Goal: Task Accomplishment & Management: Manage account settings

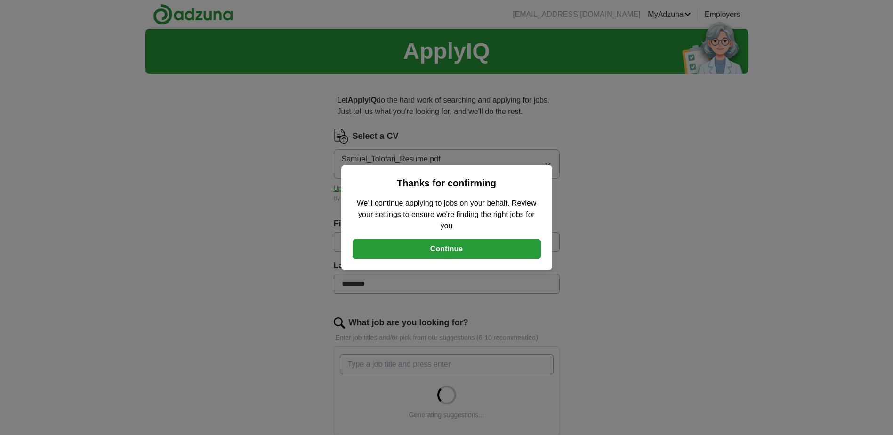
click at [458, 247] on button "Continue" at bounding box center [447, 249] width 188 height 20
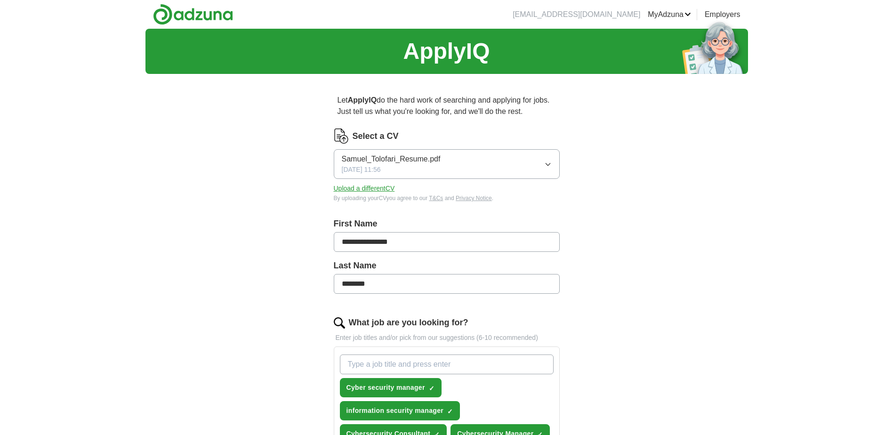
click at [548, 165] on icon "button" at bounding box center [547, 164] width 4 height 2
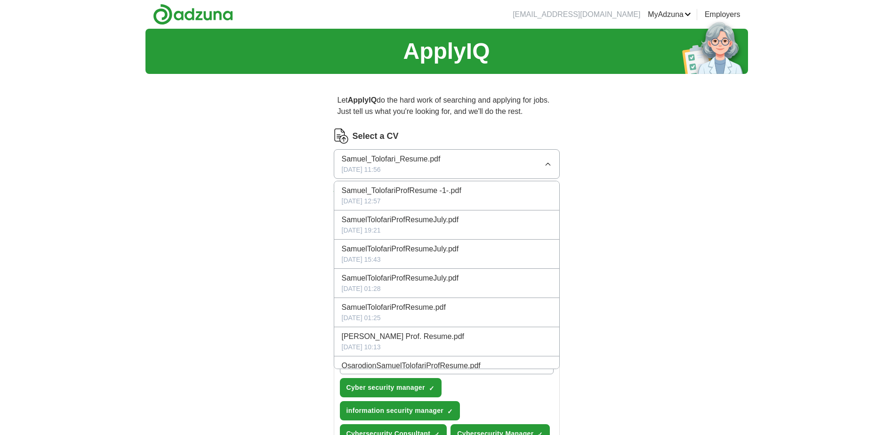
click at [548, 165] on icon "button" at bounding box center [548, 164] width 8 height 8
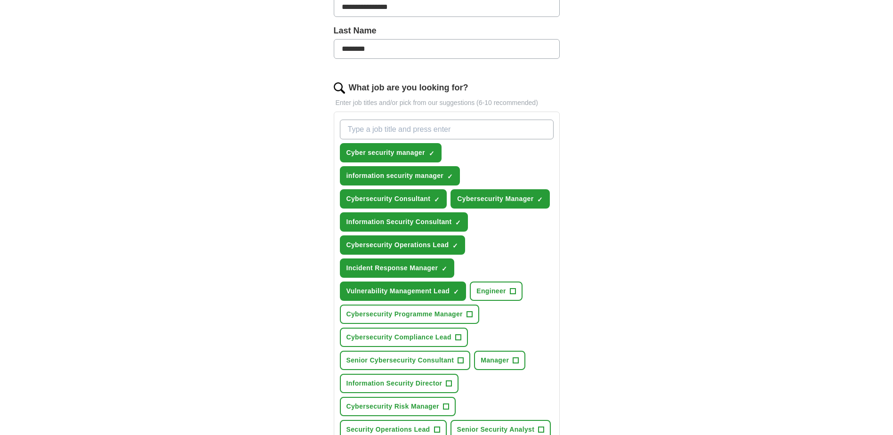
scroll to position [235, 0]
drag, startPoint x: 408, startPoint y: 334, endPoint x: 421, endPoint y: 338, distance: 14.2
click at [412, 338] on span "Cybersecurity Compliance Lead" at bounding box center [398, 337] width 105 height 10
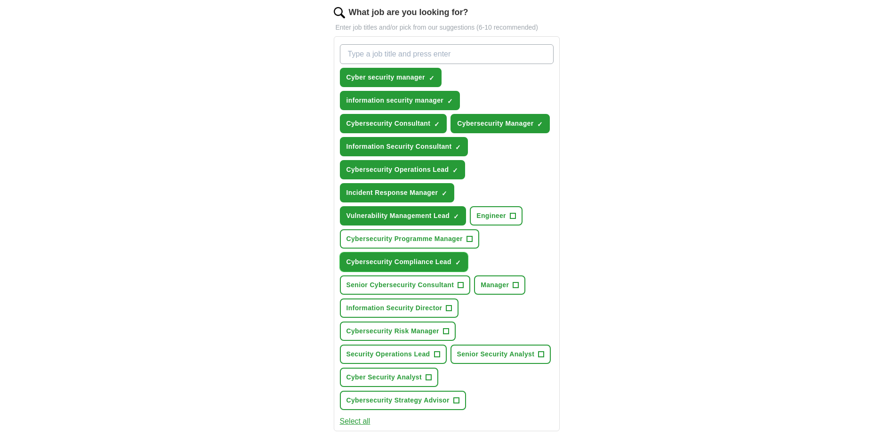
scroll to position [377, 0]
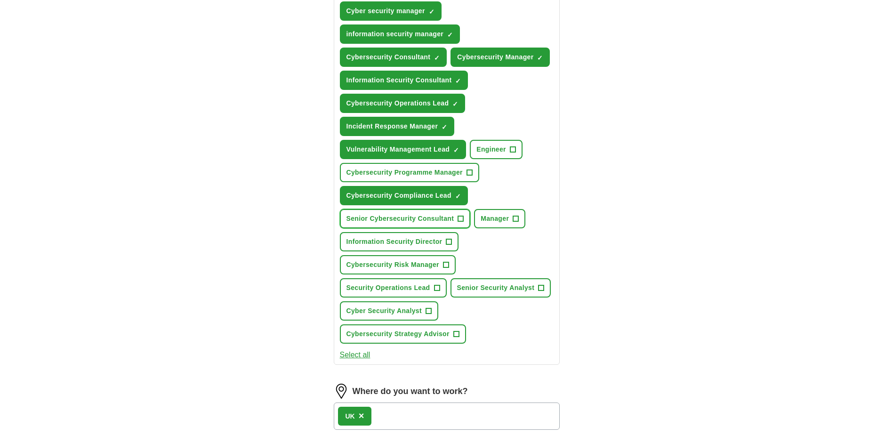
click at [423, 214] on span "Senior Cybersecurity Consultant" at bounding box center [400, 219] width 108 height 10
click at [403, 268] on span "Cybersecurity Risk Manager" at bounding box center [392, 265] width 93 height 10
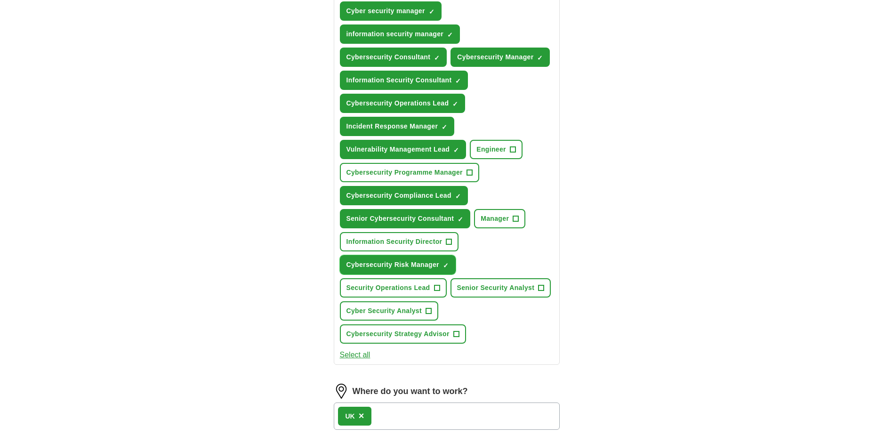
scroll to position [518, 0]
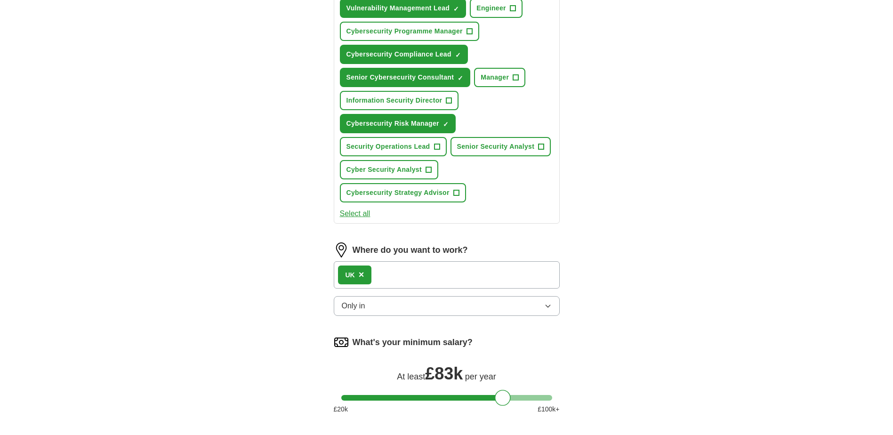
click at [405, 274] on div "UK ×" at bounding box center [447, 274] width 226 height 27
click at [549, 307] on icon "button" at bounding box center [548, 306] width 8 height 8
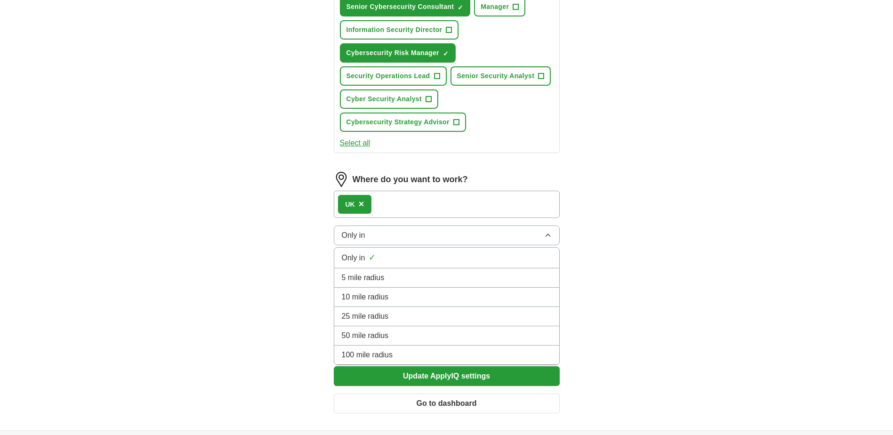
scroll to position [612, 0]
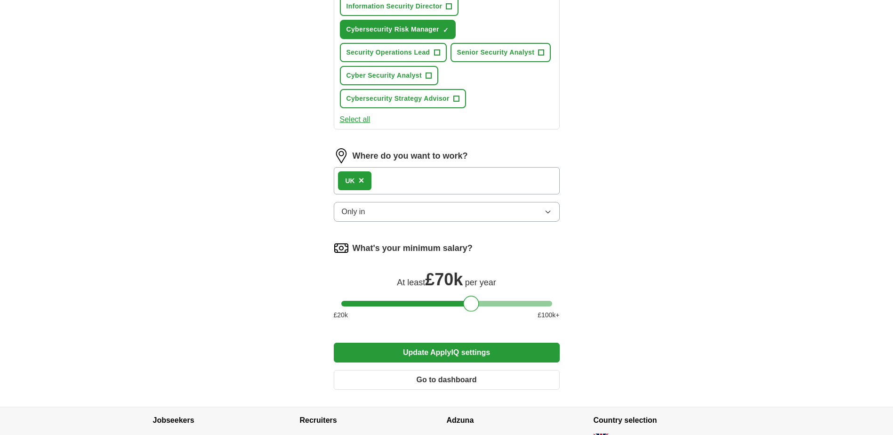
drag, startPoint x: 500, startPoint y: 300, endPoint x: 476, endPoint y: 302, distance: 24.5
click at [471, 299] on div at bounding box center [471, 304] width 16 height 16
click at [448, 351] on button "Update ApplyIQ settings" at bounding box center [447, 353] width 226 height 20
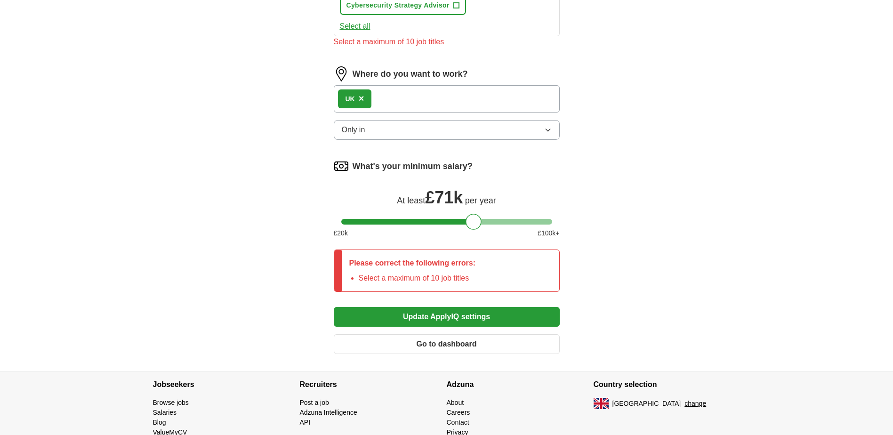
scroll to position [706, 0]
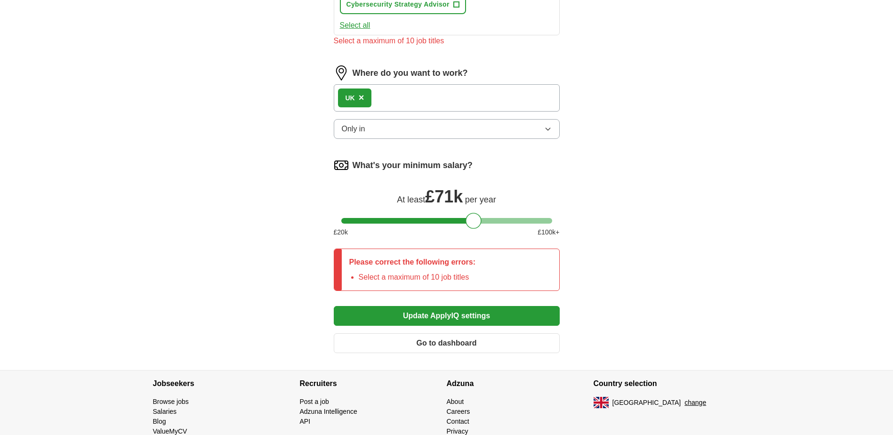
click at [441, 317] on button "Update ApplyIQ settings" at bounding box center [447, 316] width 226 height 20
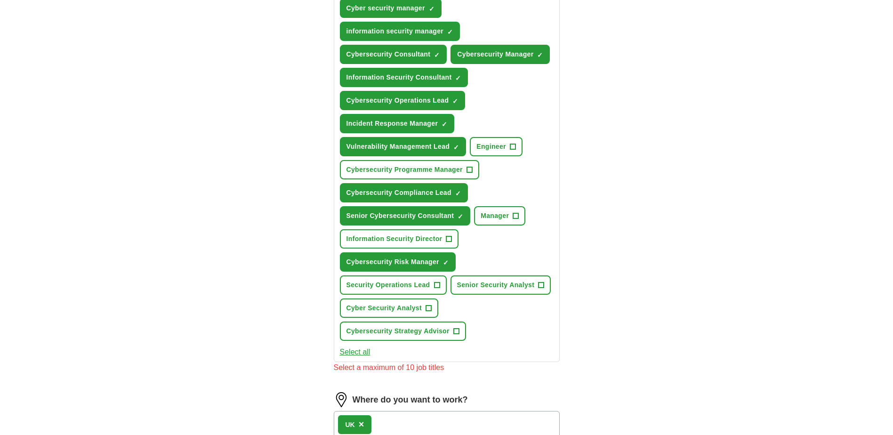
scroll to position [377, 0]
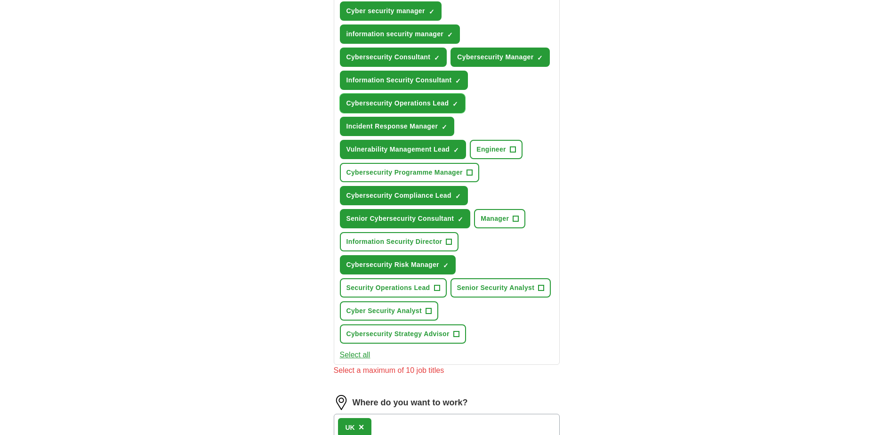
click at [450, 103] on button "Cybersecurity Operations Lead ✓ ×" at bounding box center [403, 103] width 126 height 19
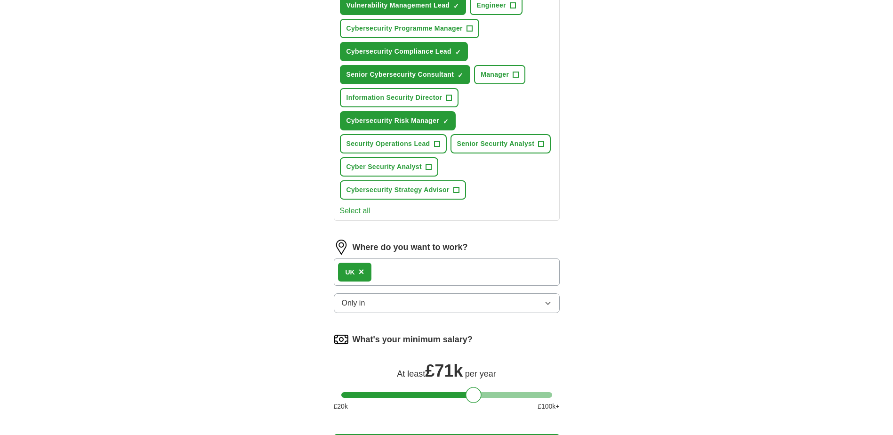
scroll to position [565, 0]
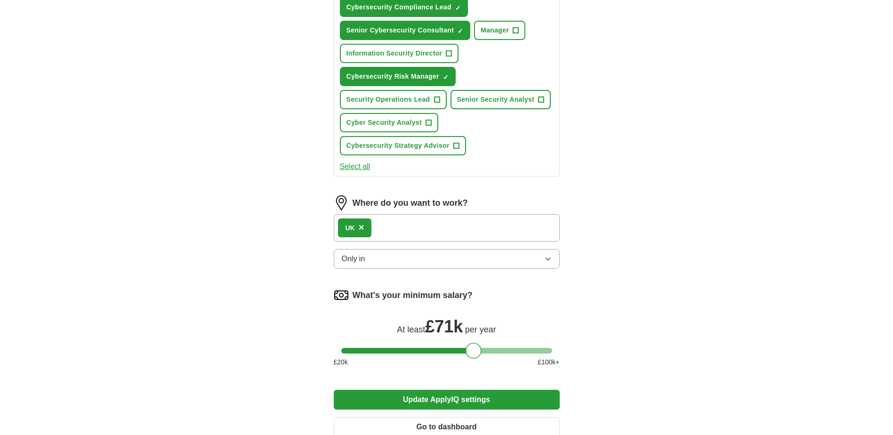
click at [465, 347] on div "What's your minimum salary? At least £ 71k per year £ 20 k £ 100 k+" at bounding box center [447, 331] width 226 height 87
click at [463, 349] on div at bounding box center [446, 351] width 211 height 6
click at [473, 348] on div at bounding box center [446, 351] width 211 height 6
click at [466, 349] on div at bounding box center [473, 351] width 16 height 16
click at [474, 349] on div at bounding box center [471, 351] width 16 height 16
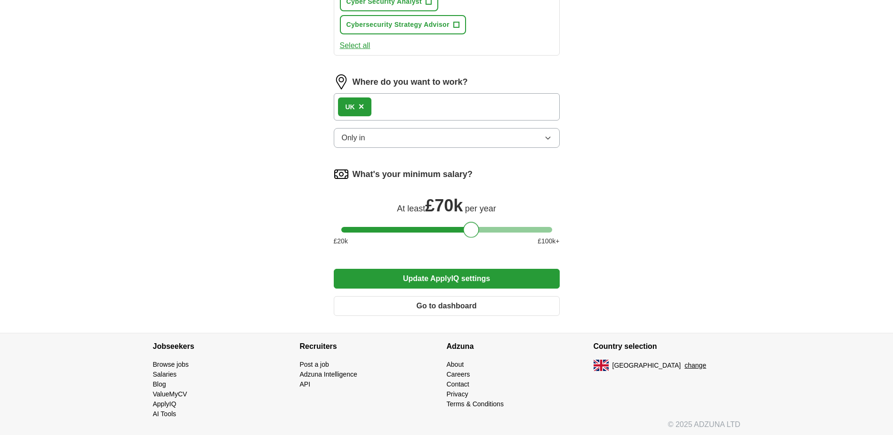
scroll to position [689, 0]
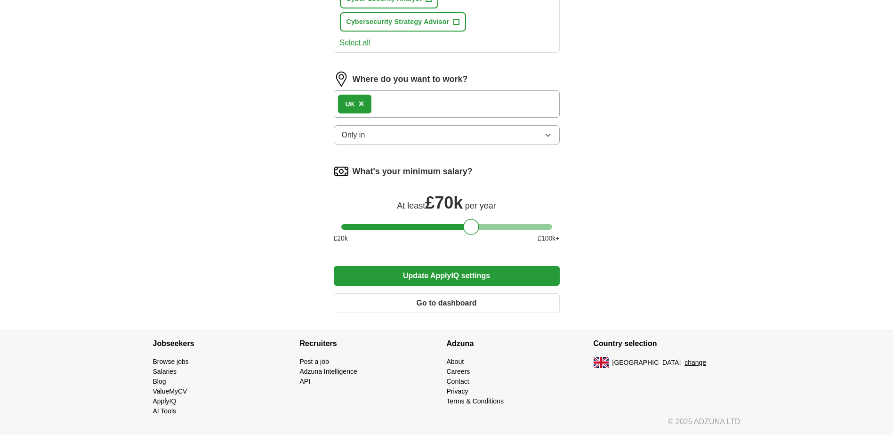
click at [455, 280] on button "Update ApplyIQ settings" at bounding box center [447, 276] width 226 height 20
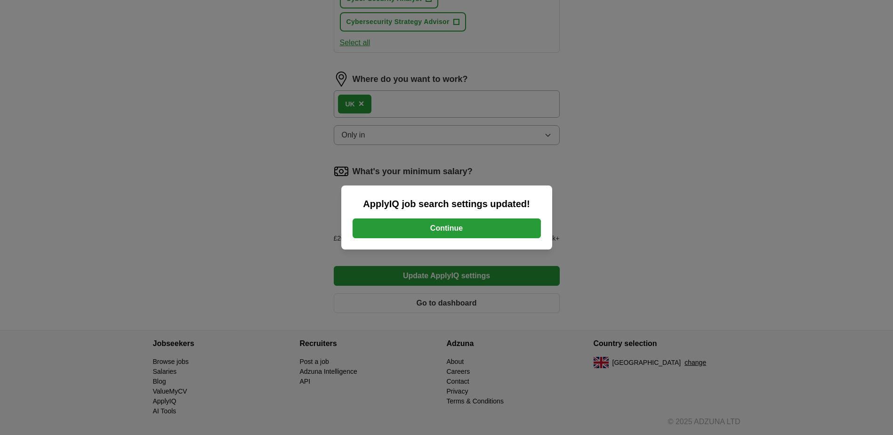
click at [468, 232] on button "Continue" at bounding box center [447, 228] width 188 height 20
